Goal: Task Accomplishment & Management: Use online tool/utility

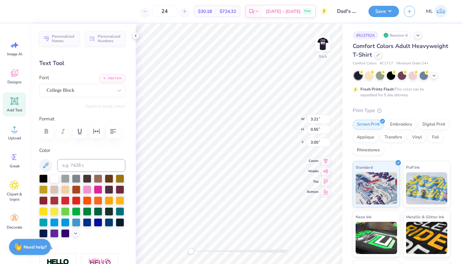
type textarea "d"
type textarea "ALPHA OMICRON PI"
click at [278, 115] on div "Back W 5.37 5.37 " H 0.55 0.55 " Y 3.07 3.07 " Center Middle Top Bottom" at bounding box center [239, 143] width 207 height 240
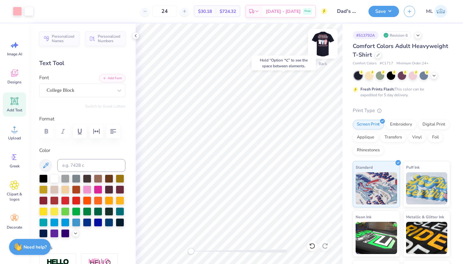
click at [322, 43] on img at bounding box center [323, 44] width 26 height 26
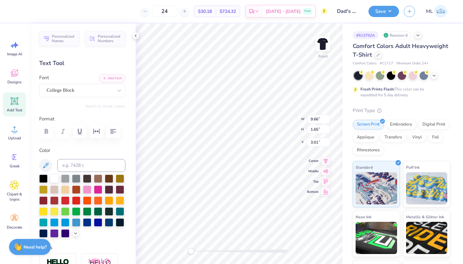
scroll to position [0, 2]
type textarea "ALPHA OMICRON PI"
type textarea "RAISE ALPHA OMICRON PI DAUGHTERS"
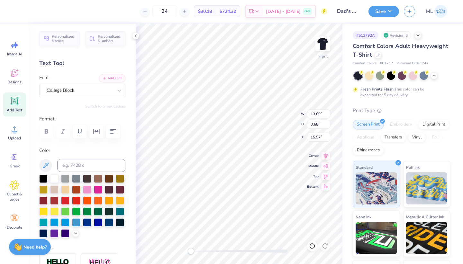
type input "13.69"
type input "0.68"
click at [324, 156] on icon at bounding box center [326, 154] width 4 height 5
type input "13.38"
type input "0.67"
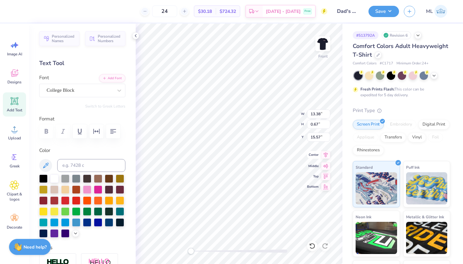
click at [327, 154] on icon at bounding box center [326, 154] width 4 height 5
click at [389, 8] on button "Save" at bounding box center [383, 10] width 31 height 11
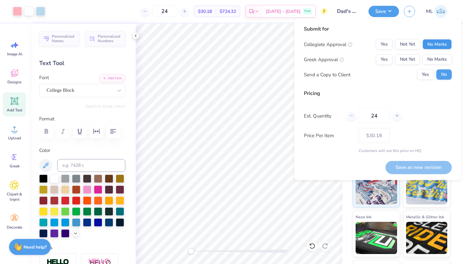
click at [440, 44] on button "No Marks" at bounding box center [436, 44] width 29 height 10
click at [385, 63] on button "Yes" at bounding box center [384, 59] width 17 height 10
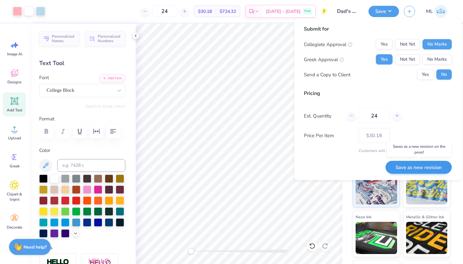
click at [408, 165] on button "Save as new revision" at bounding box center [418, 166] width 66 height 13
type input "$30.18"
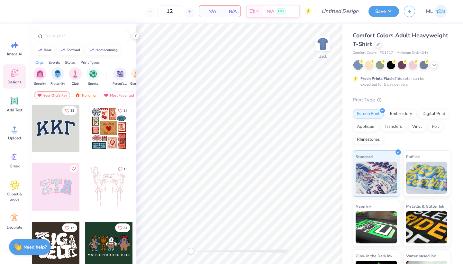
click at [382, 43] on div "Comfort Colors Adult Heavyweight T-Shirt" at bounding box center [401, 39] width 97 height 17
click at [332, 49] on img at bounding box center [323, 44] width 26 height 26
click at [85, 38] on input "text" at bounding box center [85, 36] width 82 height 6
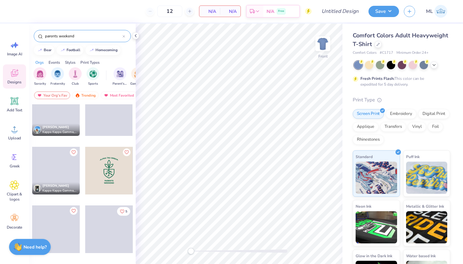
scroll to position [368, 0]
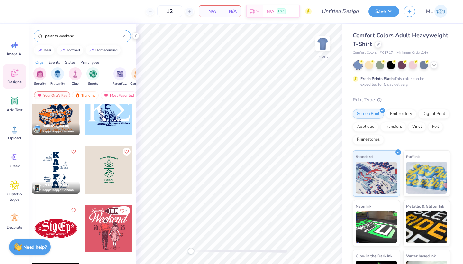
drag, startPoint x: 89, startPoint y: 37, endPoint x: 34, endPoint y: 35, distance: 55.0
click at [34, 35] on div "parents weekend" at bounding box center [82, 36] width 97 height 12
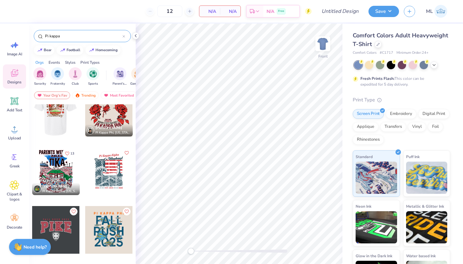
scroll to position [426, 0]
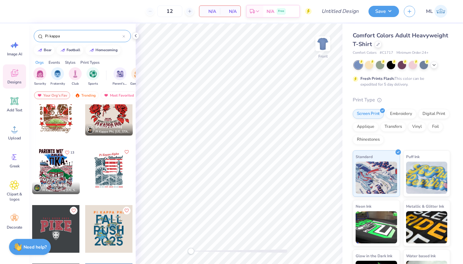
type input "Pi kappa"
click at [58, 168] on div at bounding box center [56, 170] width 48 height 48
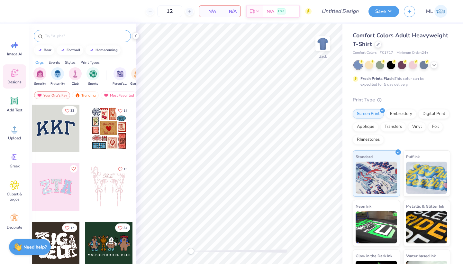
click at [74, 35] on input "text" at bounding box center [85, 36] width 82 height 6
click at [323, 48] on img at bounding box center [323, 44] width 26 height 26
click at [80, 36] on input "text" at bounding box center [85, 36] width 82 height 6
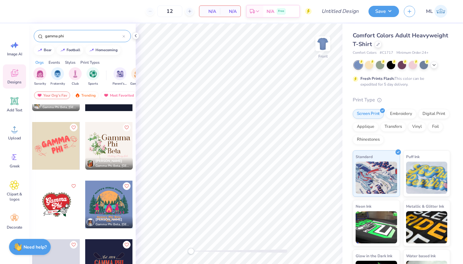
scroll to position [508, 0]
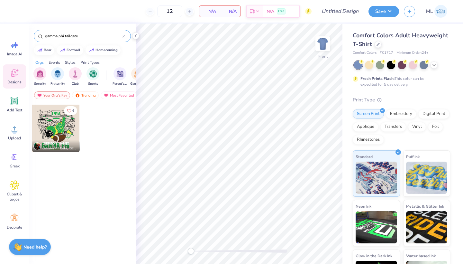
type input "gamma phi tailgate"
click at [61, 128] on div at bounding box center [56, 128] width 48 height 48
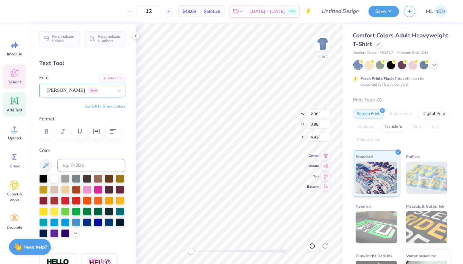
type textarea "ATO"
click at [99, 88] on div "Asimov Greek" at bounding box center [79, 90] width 67 height 10
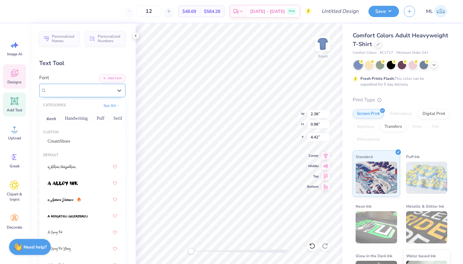
click at [112, 94] on div "Asimov Greek" at bounding box center [79, 90] width 67 height 10
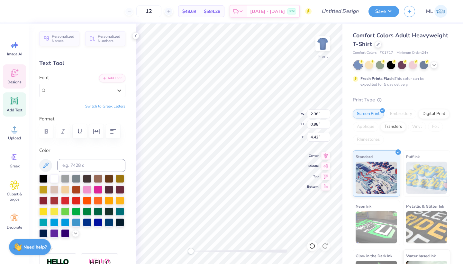
click at [111, 106] on button "Switch to Greek Letters" at bounding box center [105, 105] width 40 height 5
click at [91, 87] on div "Asimov Greek" at bounding box center [79, 90] width 67 height 10
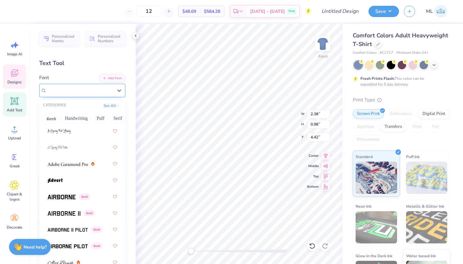
scroll to position [142, 0]
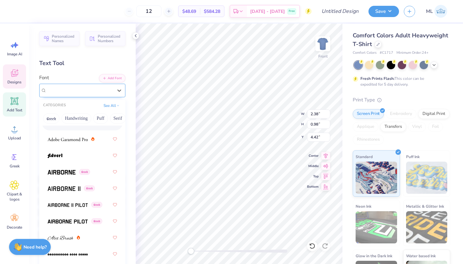
type input "f"
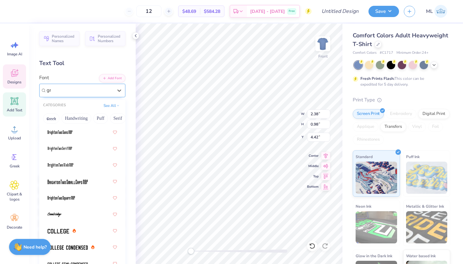
scroll to position [0, 0]
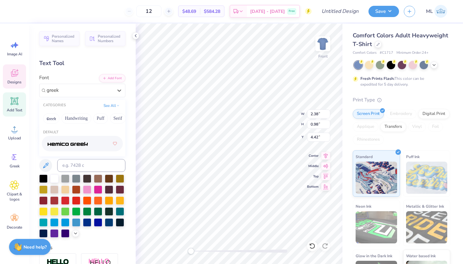
click at [87, 145] on img at bounding box center [68, 143] width 40 height 4
type input "greek"
click at [107, 106] on button "Switch to Normal Letters" at bounding box center [103, 105] width 43 height 5
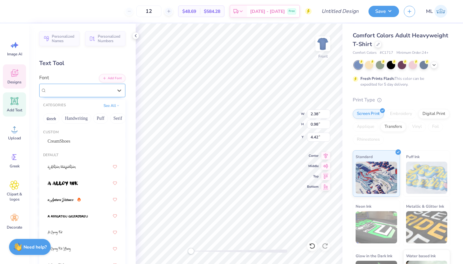
click at [89, 91] on span "Greek" at bounding box center [83, 90] width 11 height 6
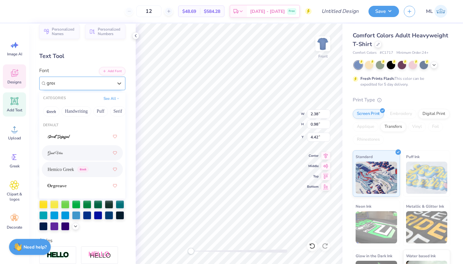
scroll to position [7, 0]
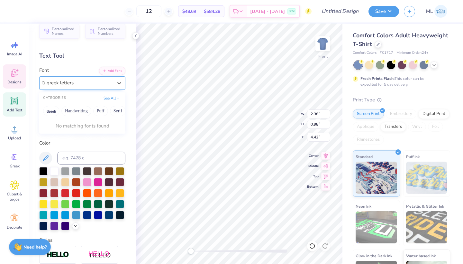
type input "greek letters"
click at [75, 84] on span "Hemico Greek" at bounding box center [61, 82] width 28 height 7
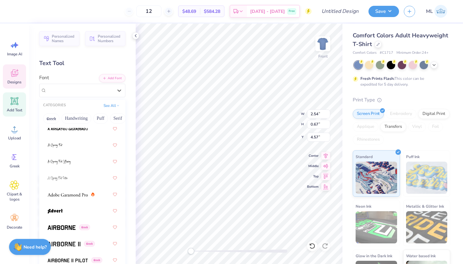
scroll to position [88, 0]
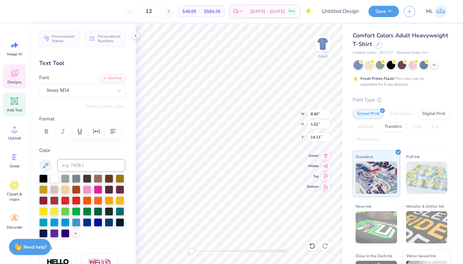
type input "8.40"
type input "1.52"
type input "14.11"
type input "9.69"
type input "1.81"
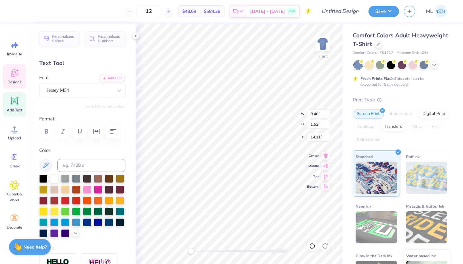
type input "5.61"
type input "2.54"
type input "0.67"
type input "4.57"
